Goal: Task Accomplishment & Management: Manage account settings

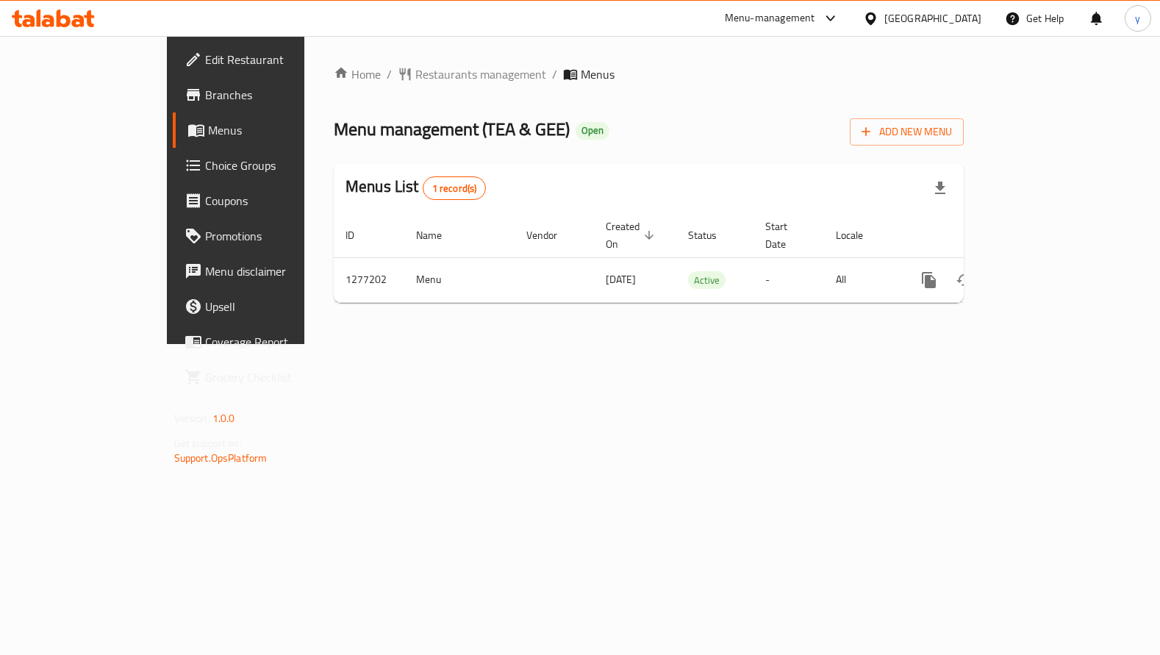
click at [173, 177] on link "Choice Groups" at bounding box center [267, 165] width 188 height 35
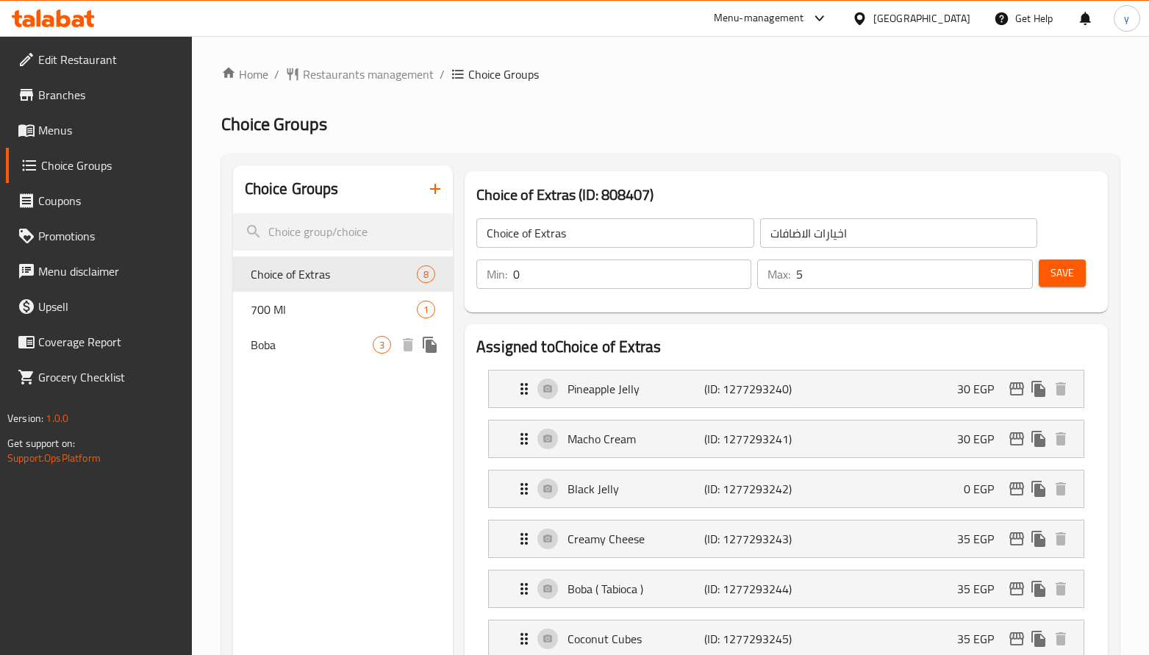
click at [278, 355] on div "Boba 3" at bounding box center [343, 344] width 221 height 35
type input "Boba"
type input "بوبه"
type input "1"
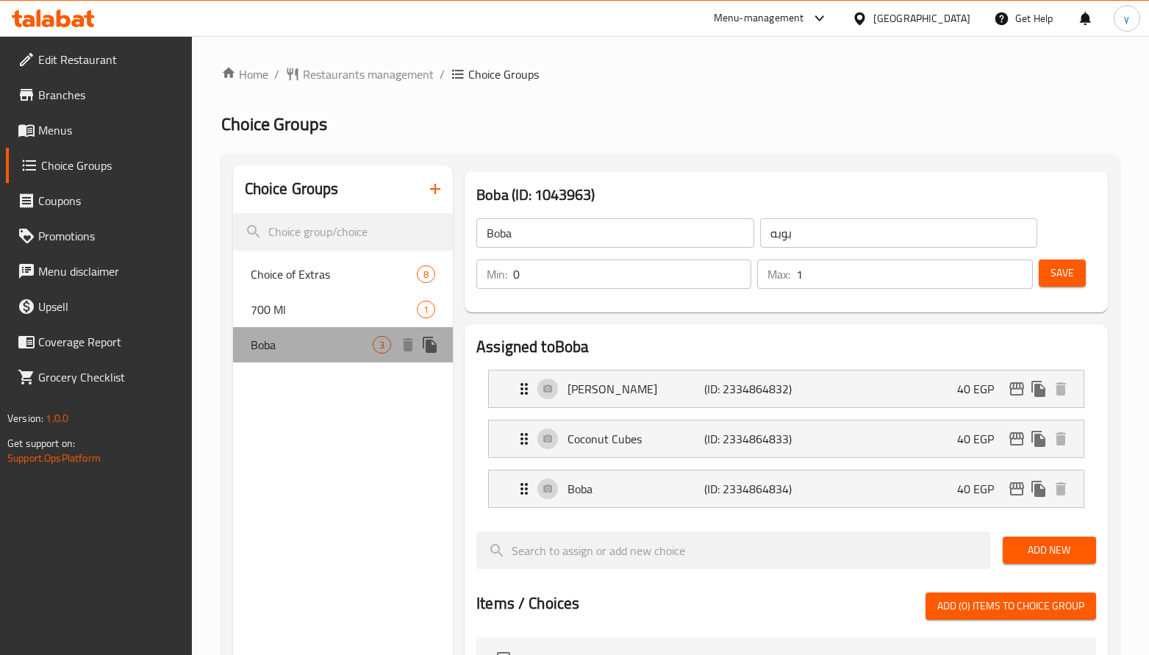
click at [278, 355] on div "Boba 3" at bounding box center [343, 344] width 221 height 35
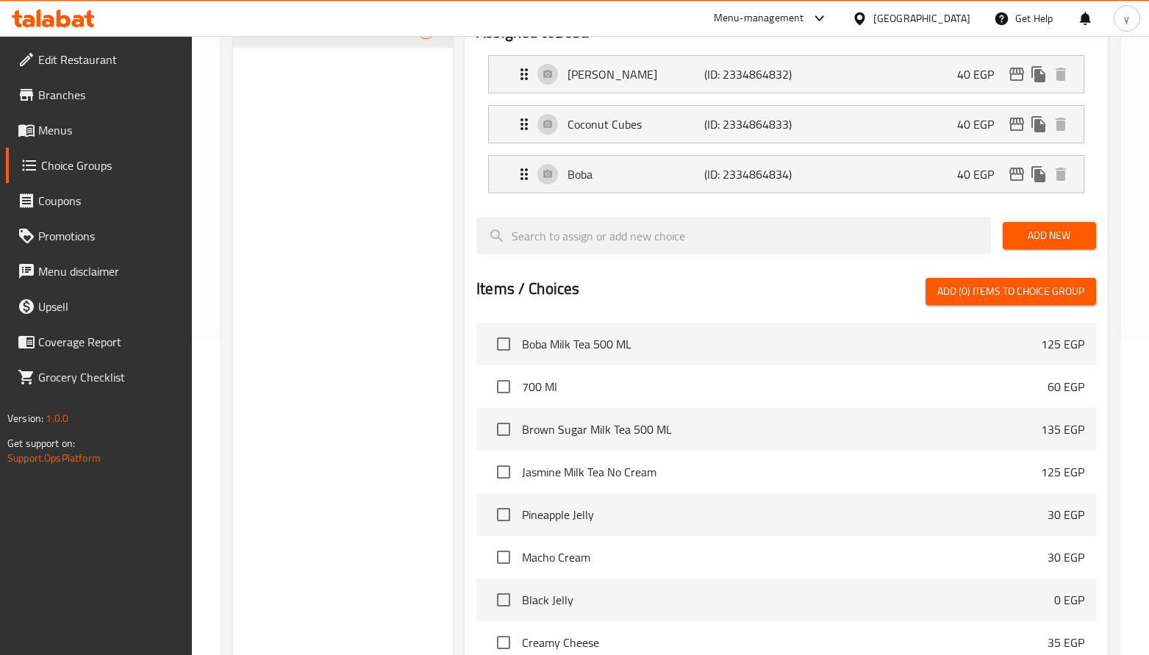
scroll to position [164, 0]
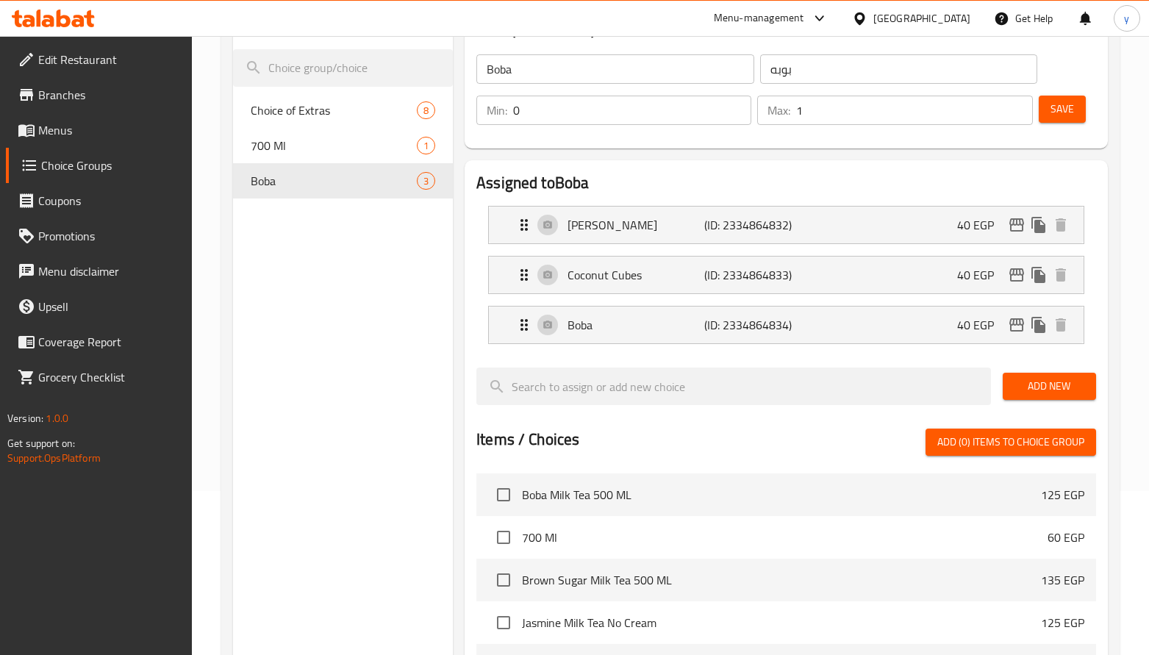
click at [93, 16] on icon at bounding box center [89, 18] width 10 height 17
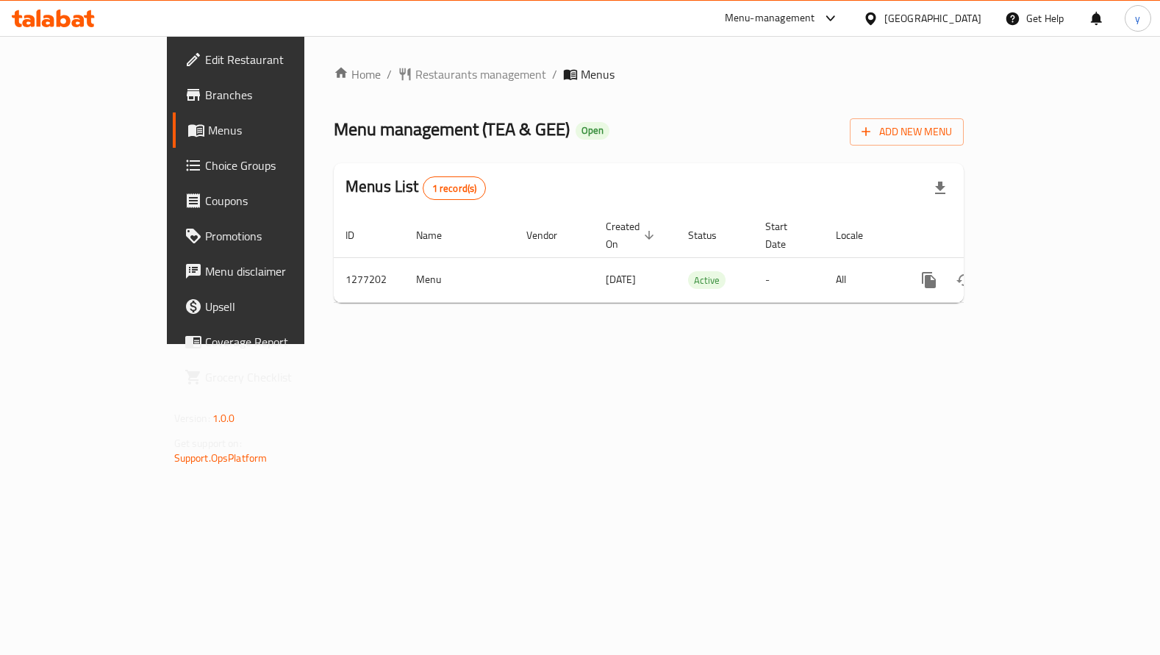
click at [205, 165] on span "Choice Groups" at bounding box center [277, 166] width 144 height 18
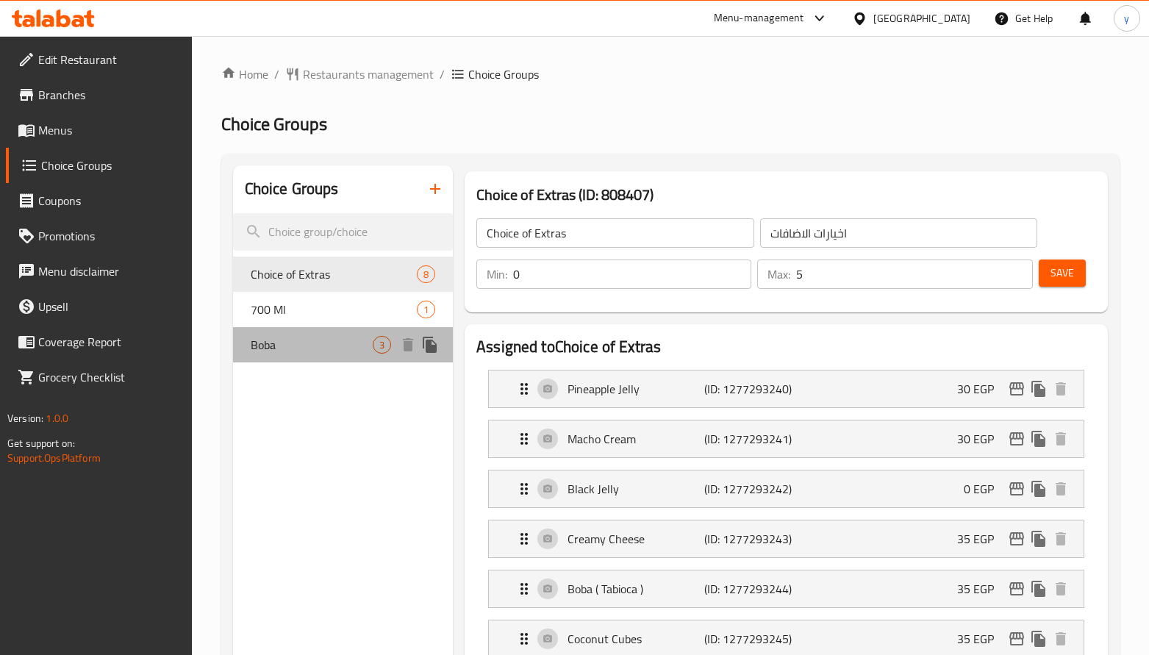
click at [285, 343] on span "Boba" at bounding box center [312, 345] width 122 height 18
type input "Boba"
type input "بوبه"
type input "1"
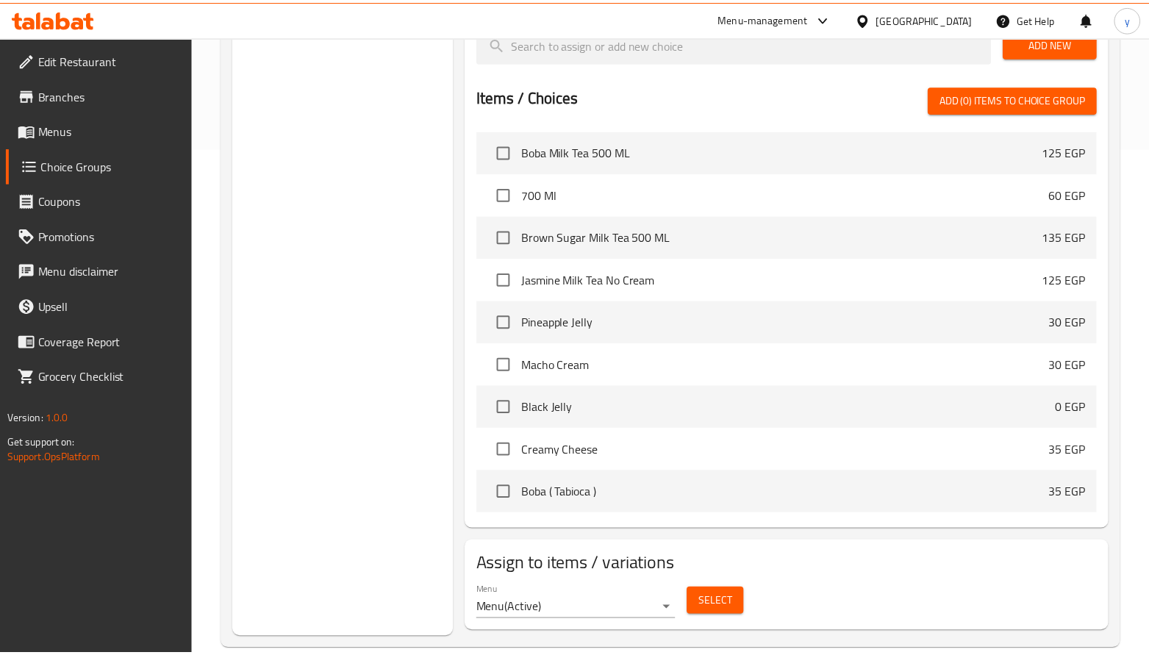
scroll to position [532, 0]
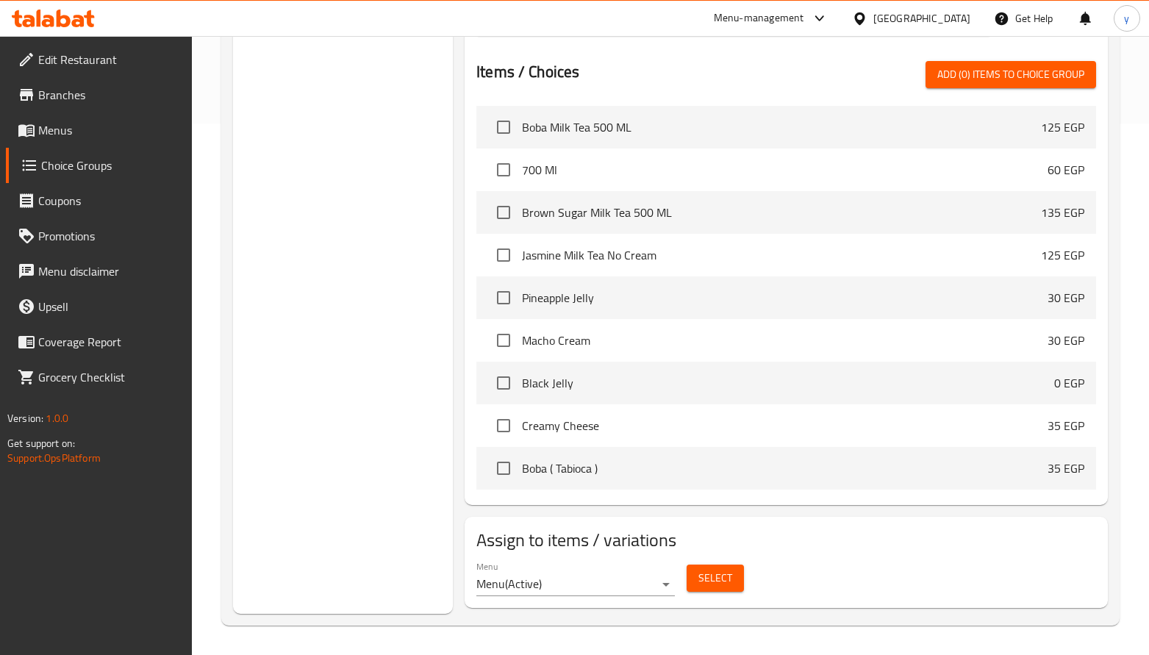
click at [41, 12] on icon at bounding box center [53, 19] width 83 height 18
